Goal: Check status: Check status

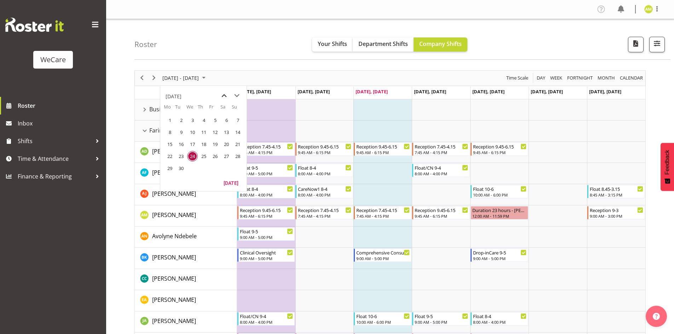
scroll to position [248, 0]
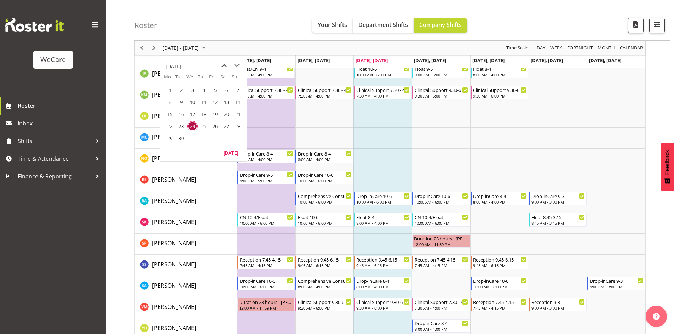
click at [223, 65] on span "previous month" at bounding box center [224, 65] width 12 height 13
click at [215, 86] on span "4" at bounding box center [215, 90] width 11 height 11
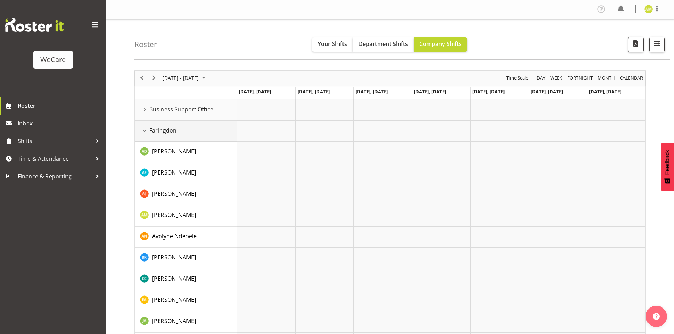
click at [143, 130] on div "Faringdon resource" at bounding box center [144, 130] width 9 height 9
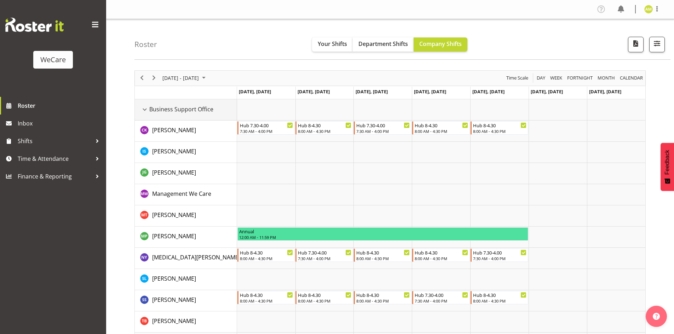
click at [144, 107] on div "Business Support Office resource" at bounding box center [144, 109] width 9 height 9
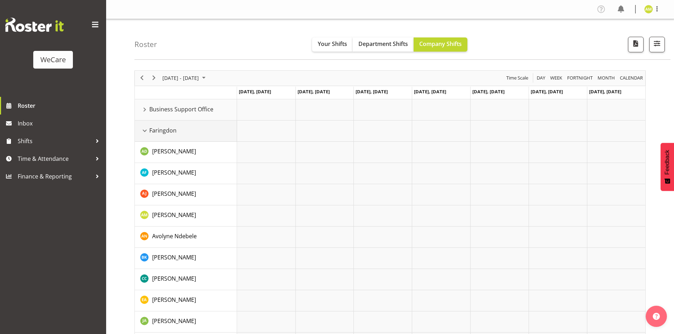
click at [145, 132] on div "Faringdon resource" at bounding box center [144, 130] width 9 height 9
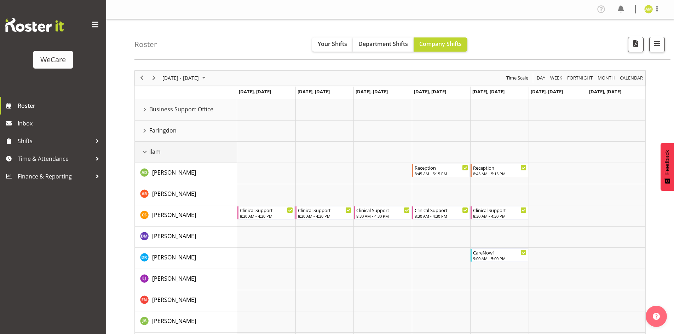
click at [143, 153] on div "Ilam resource" at bounding box center [144, 152] width 9 height 9
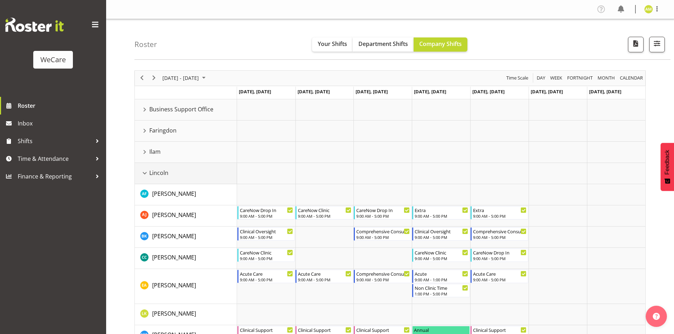
click at [143, 173] on div "Lincoln resource" at bounding box center [144, 173] width 9 height 9
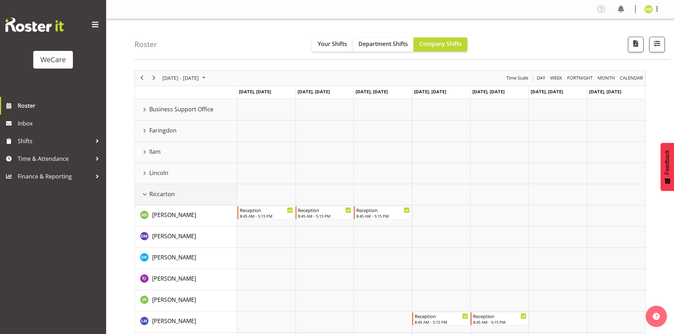
click at [143, 191] on div "Riccarton resource" at bounding box center [144, 194] width 9 height 9
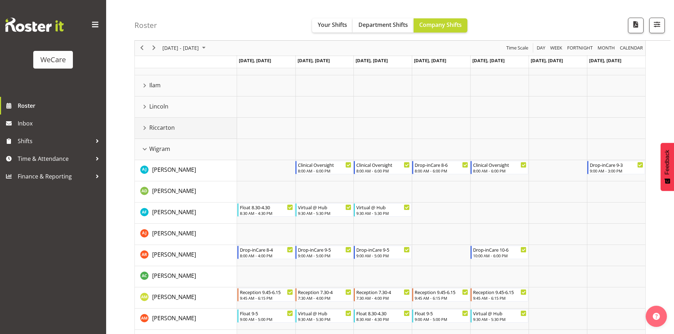
scroll to position [71, 0]
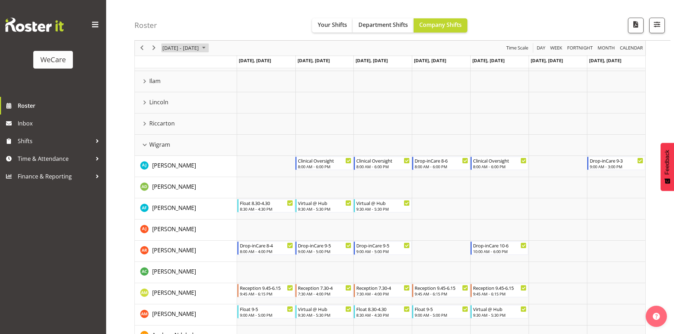
click at [200, 50] on span "[DATE] - [DATE]" at bounding box center [181, 48] width 38 height 9
click at [237, 67] on span "next month" at bounding box center [237, 65] width 12 height 13
click at [193, 126] on span "24" at bounding box center [192, 126] width 11 height 11
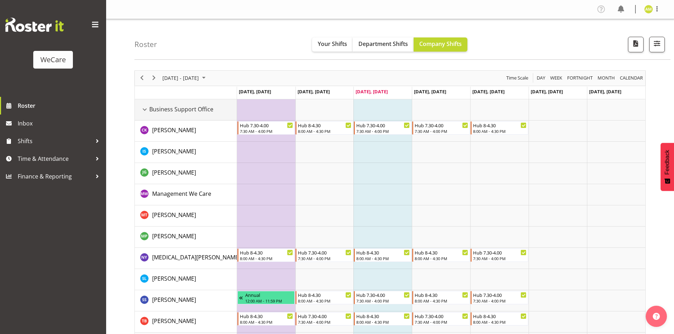
drag, startPoint x: 143, startPoint y: 107, endPoint x: 146, endPoint y: 128, distance: 21.8
click at [143, 107] on div "Business Support Office resource" at bounding box center [144, 109] width 9 height 9
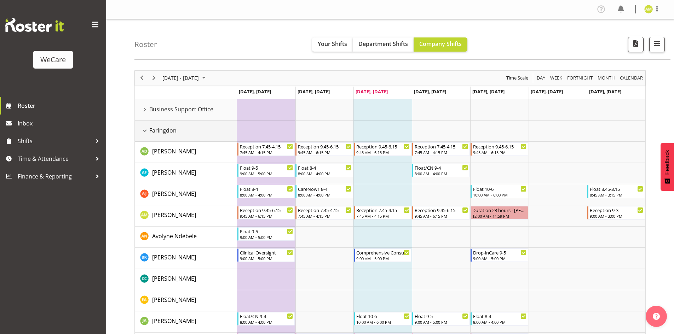
click at [146, 128] on div "Faringdon resource" at bounding box center [144, 130] width 9 height 9
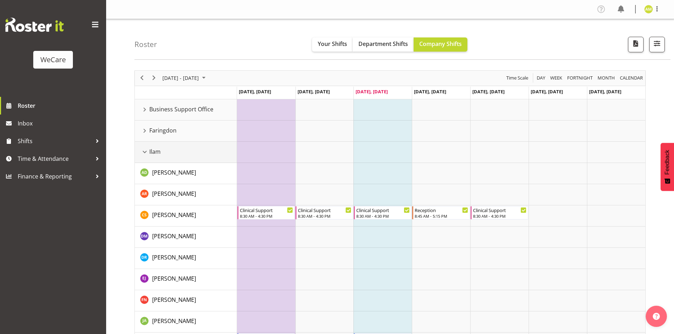
click at [148, 149] on div "Ilam resource" at bounding box center [144, 152] width 9 height 9
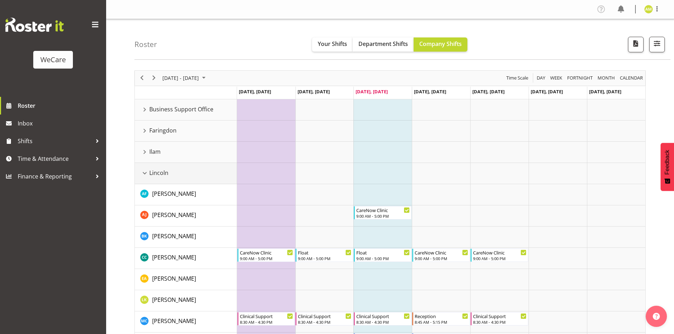
drag, startPoint x: 144, startPoint y: 172, endPoint x: 143, endPoint y: 190, distance: 18.8
click at [144, 172] on div "Lincoln resource" at bounding box center [144, 173] width 9 height 9
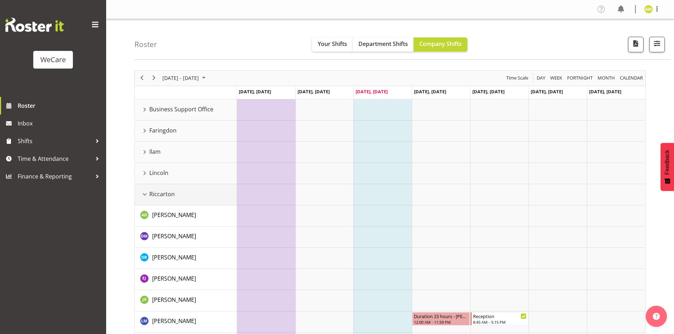
click at [143, 192] on div "Riccarton resource" at bounding box center [144, 194] width 9 height 9
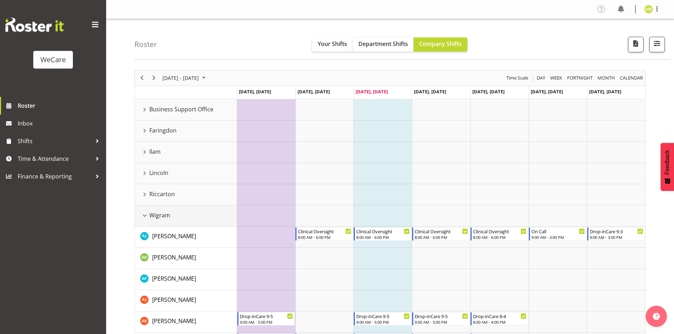
click at [143, 212] on div "Wigram resource" at bounding box center [144, 215] width 9 height 9
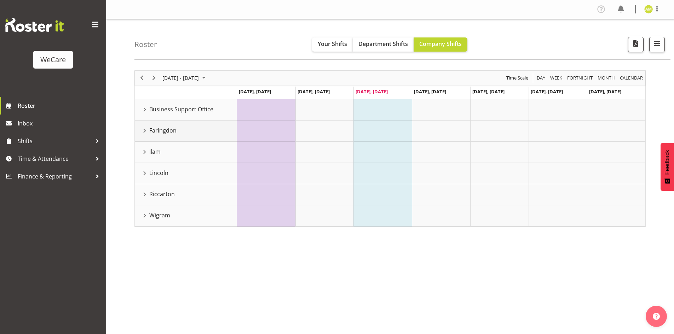
click at [145, 133] on div "Faringdon resource" at bounding box center [144, 130] width 9 height 9
